Goal: Entertainment & Leisure: Consume media (video, audio)

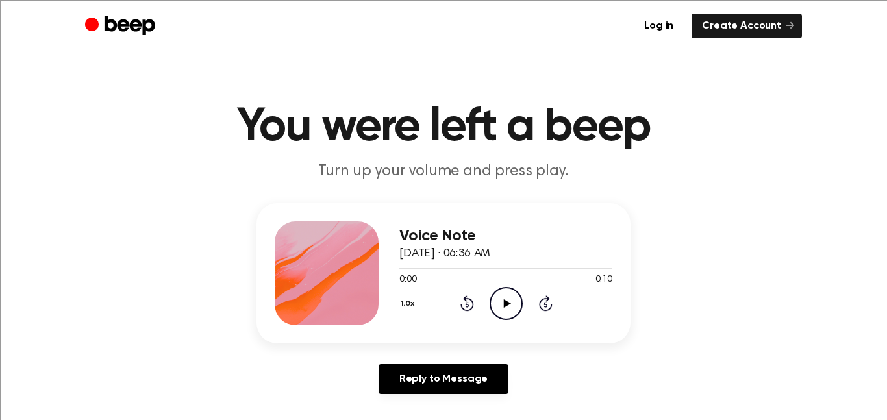
click at [504, 303] on icon at bounding box center [506, 303] width 7 height 8
click at [503, 305] on icon "Play Audio" at bounding box center [506, 303] width 33 height 33
click at [509, 313] on icon "Play Audio" at bounding box center [506, 303] width 33 height 33
click at [514, 306] on icon "Play Audio" at bounding box center [506, 303] width 33 height 33
click at [507, 304] on icon at bounding box center [506, 303] width 7 height 8
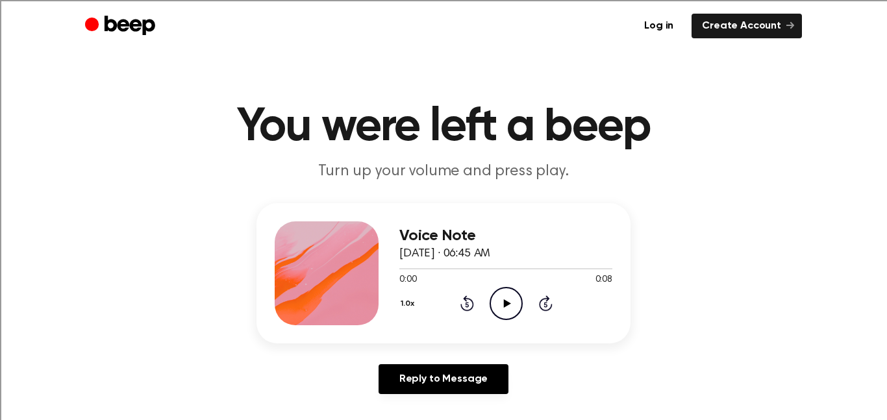
click at [508, 307] on icon "Play Audio" at bounding box center [506, 303] width 33 height 33
click at [501, 303] on icon "Play Audio" at bounding box center [506, 303] width 33 height 33
